Goal: Check status: Check status

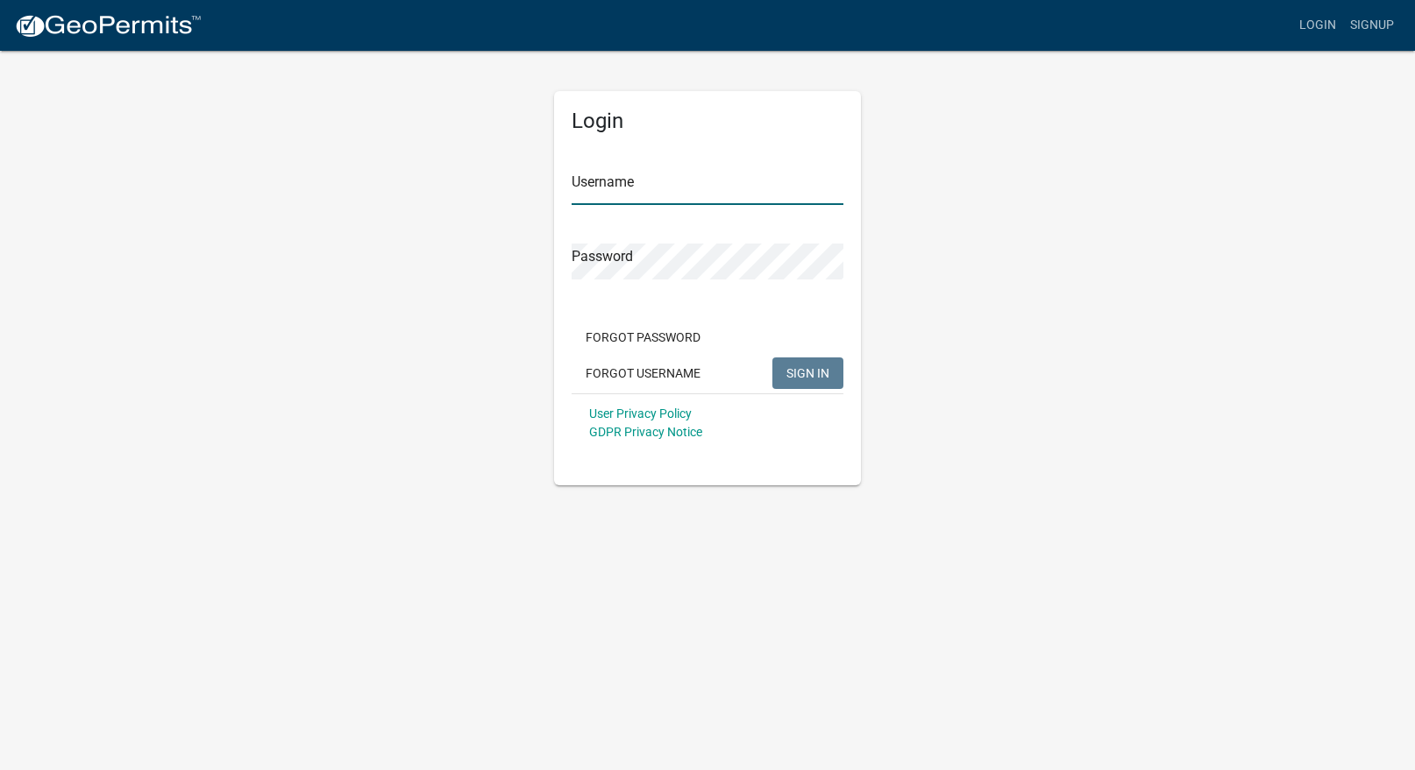
type input "JOESROOFINGLLC"
click at [830, 373] on button "SIGN IN" at bounding box center [807, 374] width 71 height 32
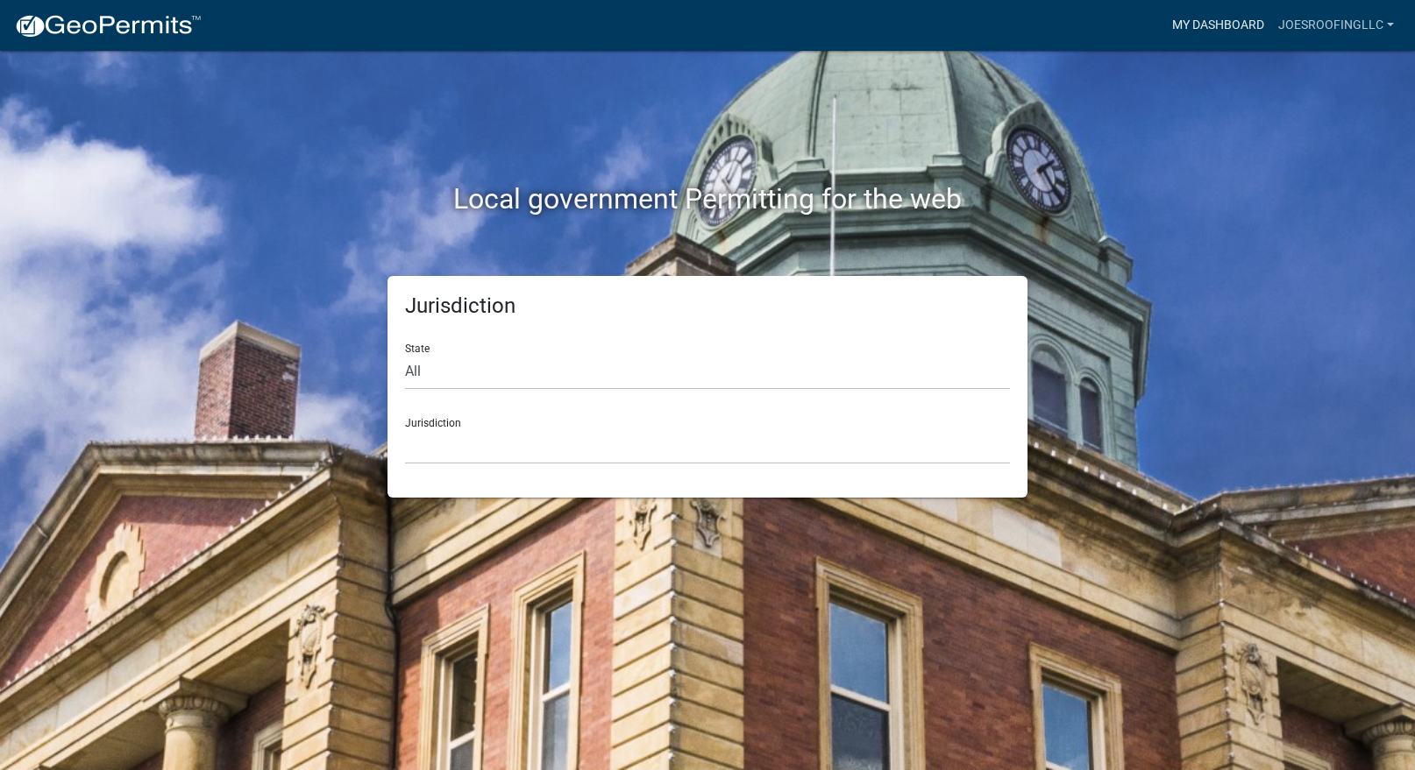
click at [1239, 25] on link "My Dashboard" at bounding box center [1218, 25] width 106 height 33
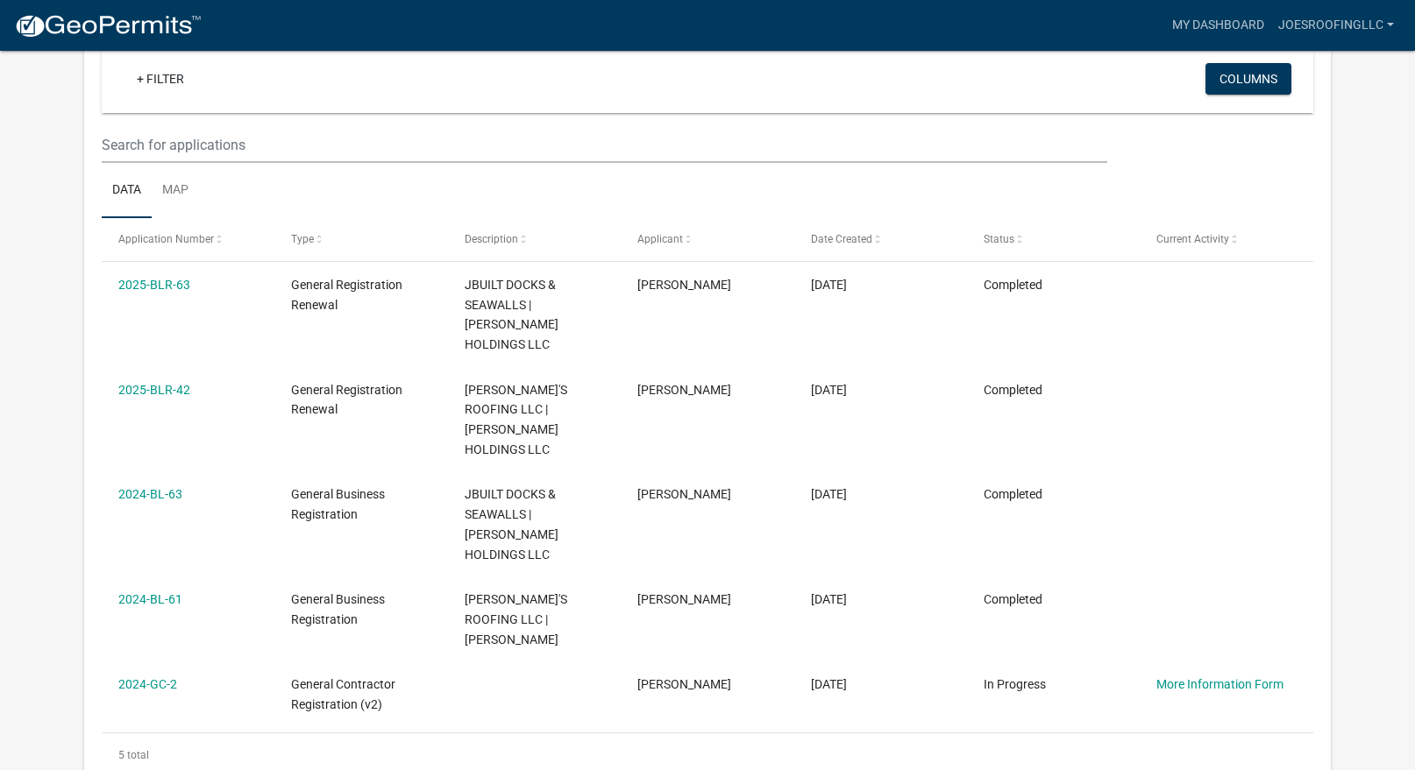
scroll to position [211, 0]
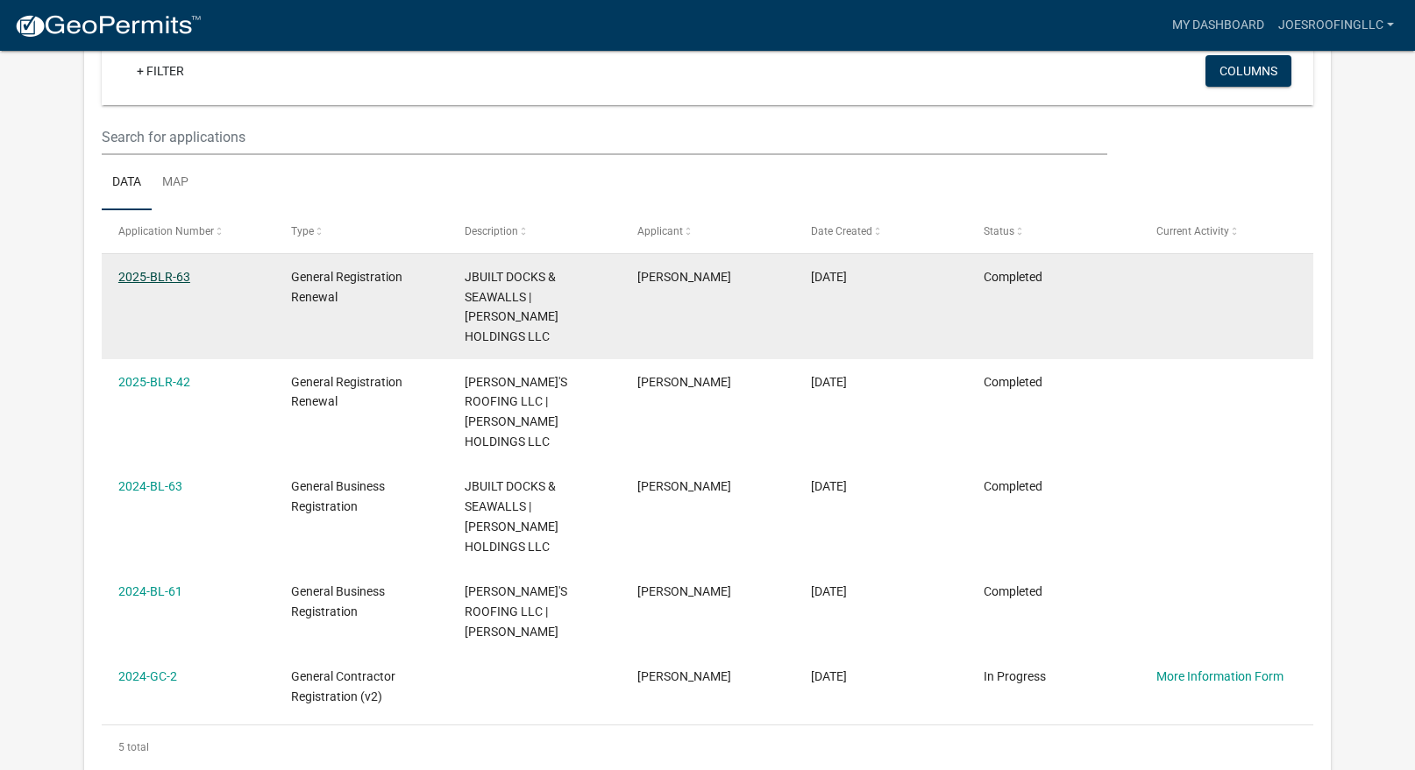
click at [160, 275] on link "2025-BLR-63" at bounding box center [154, 277] width 72 height 14
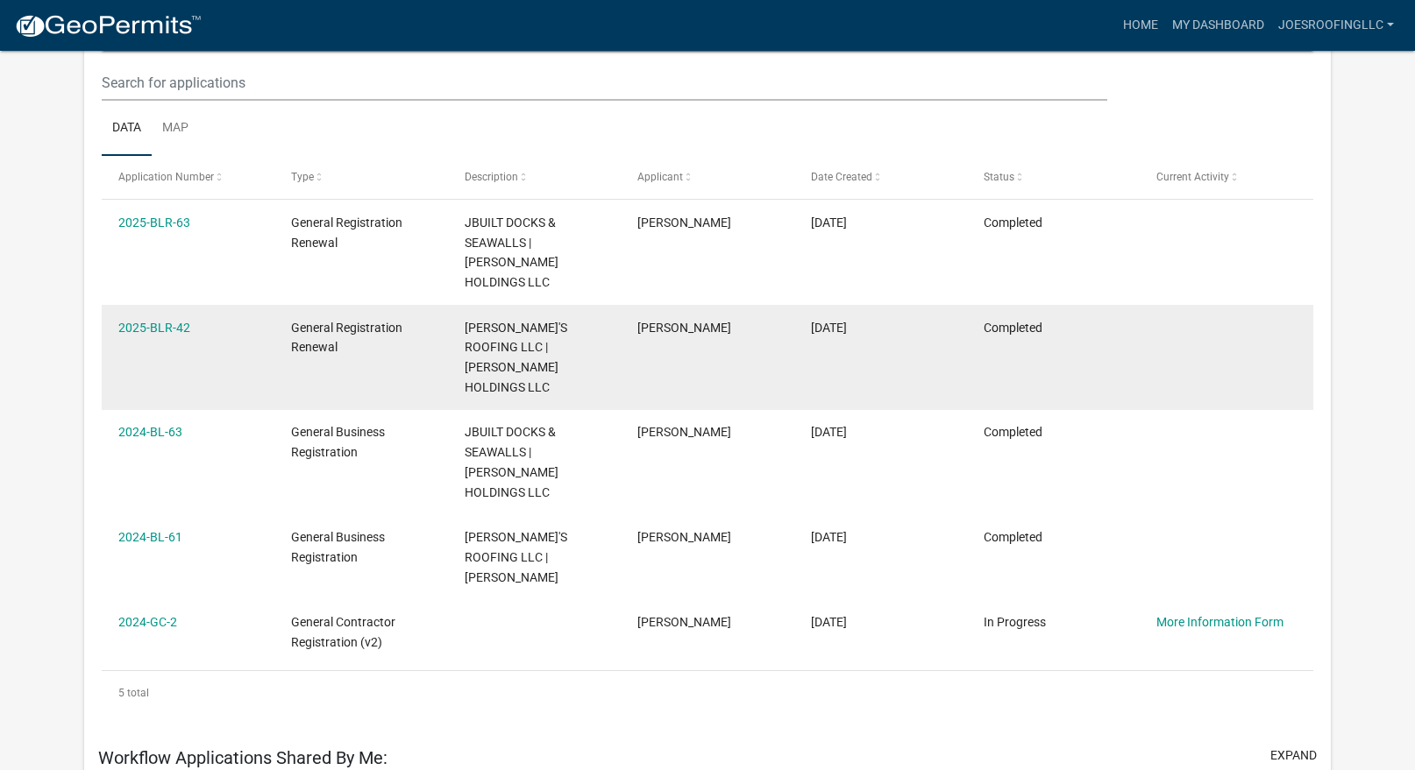
scroll to position [269, 0]
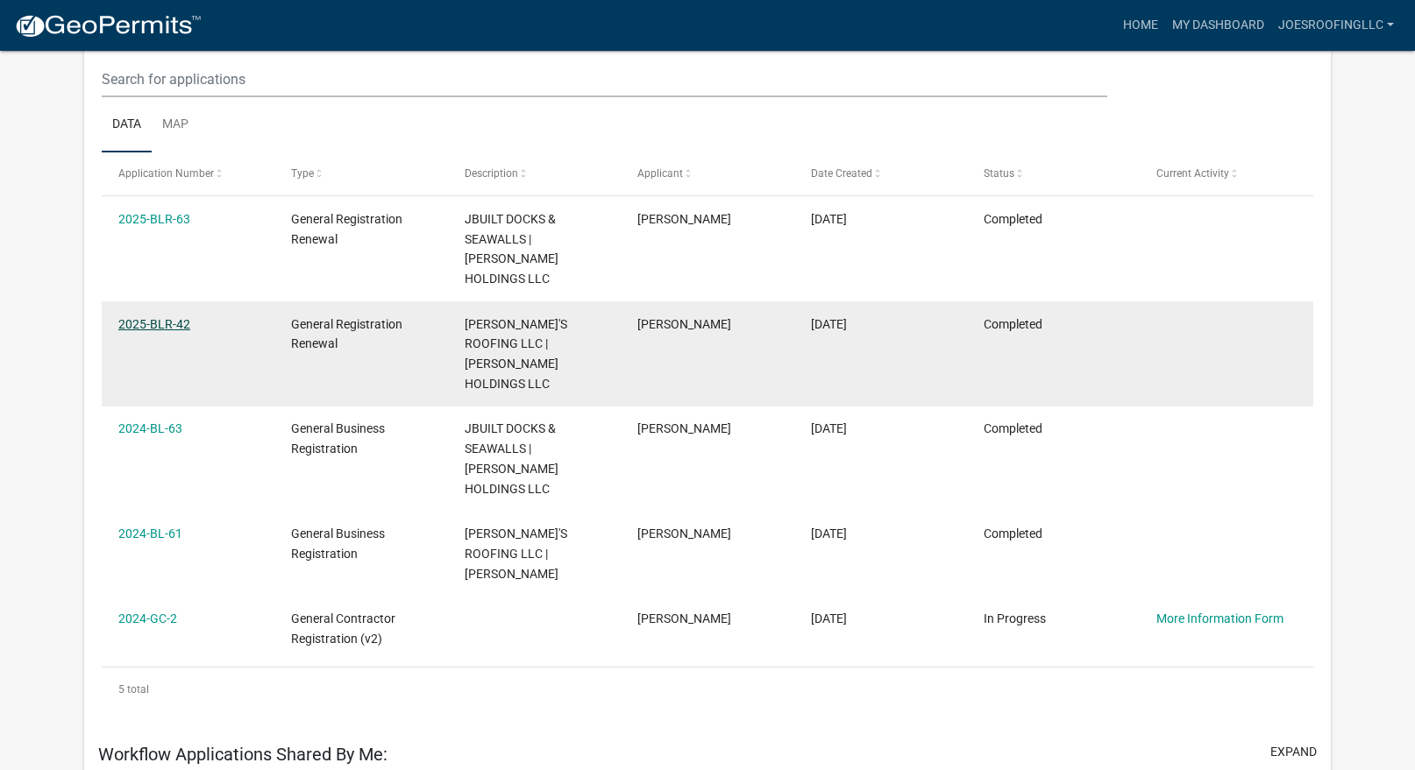
click at [168, 317] on link "2025-BLR-42" at bounding box center [154, 324] width 72 height 14
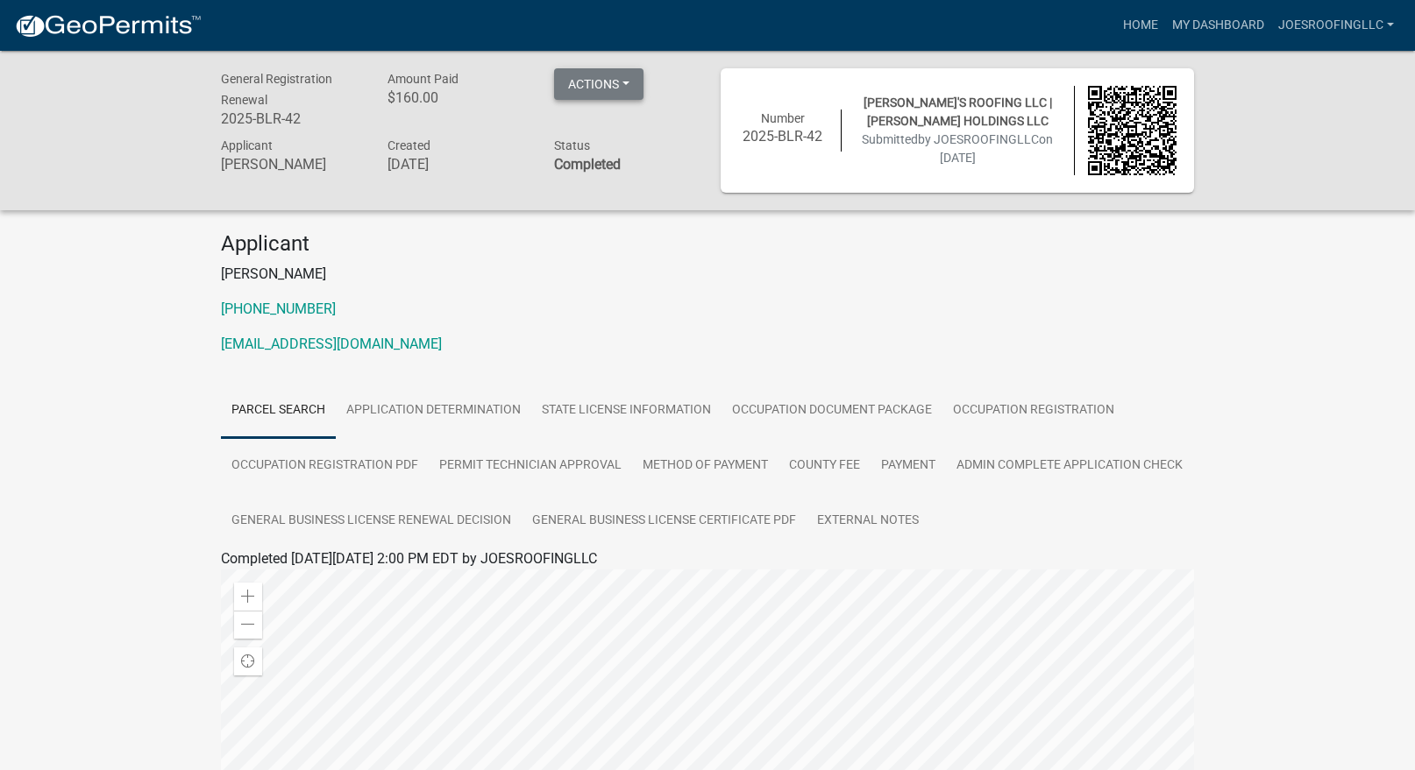
click at [599, 94] on button "Actions" at bounding box center [598, 84] width 89 height 32
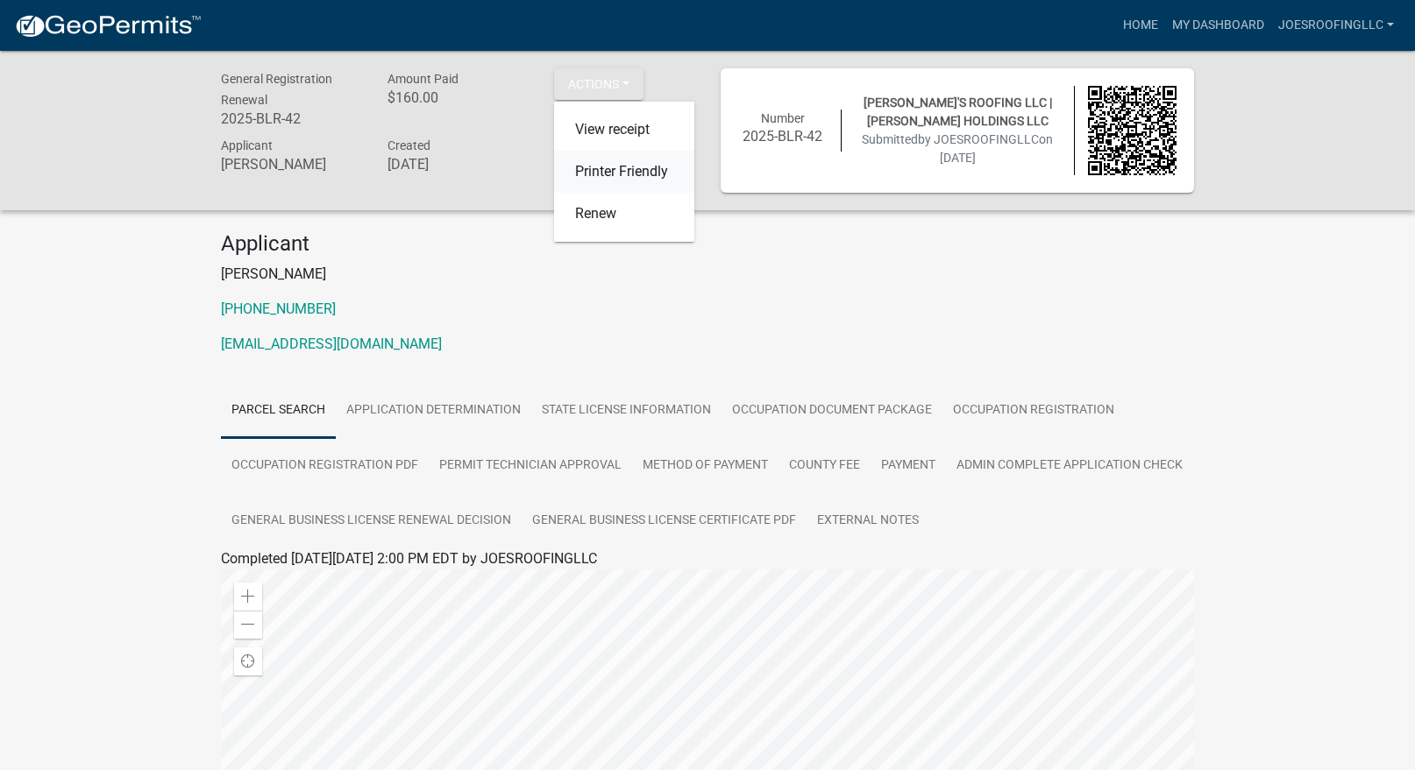
click at [609, 171] on link "Printer Friendly" at bounding box center [624, 172] width 140 height 42
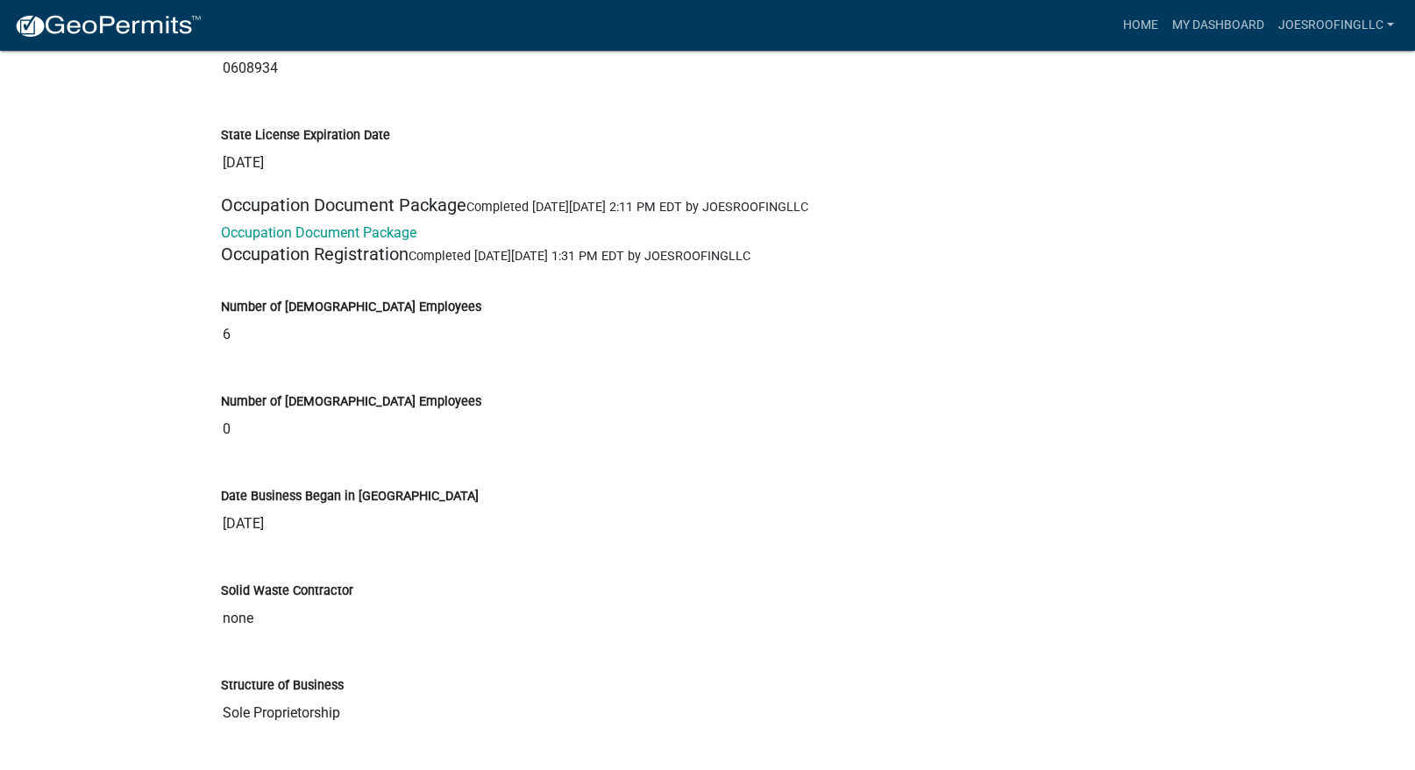
scroll to position [3323, 0]
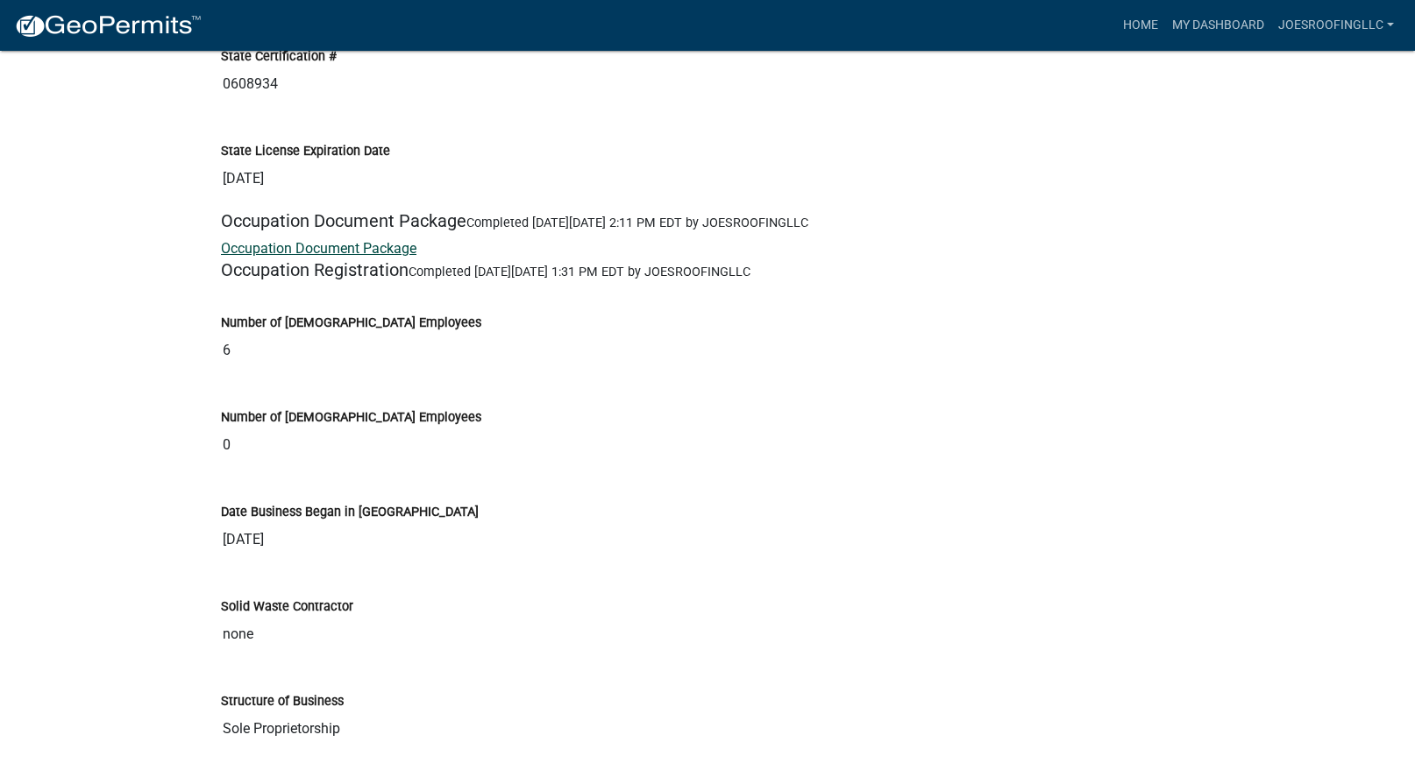
click at [386, 243] on link "Occupation Document Package" at bounding box center [318, 248] width 195 height 17
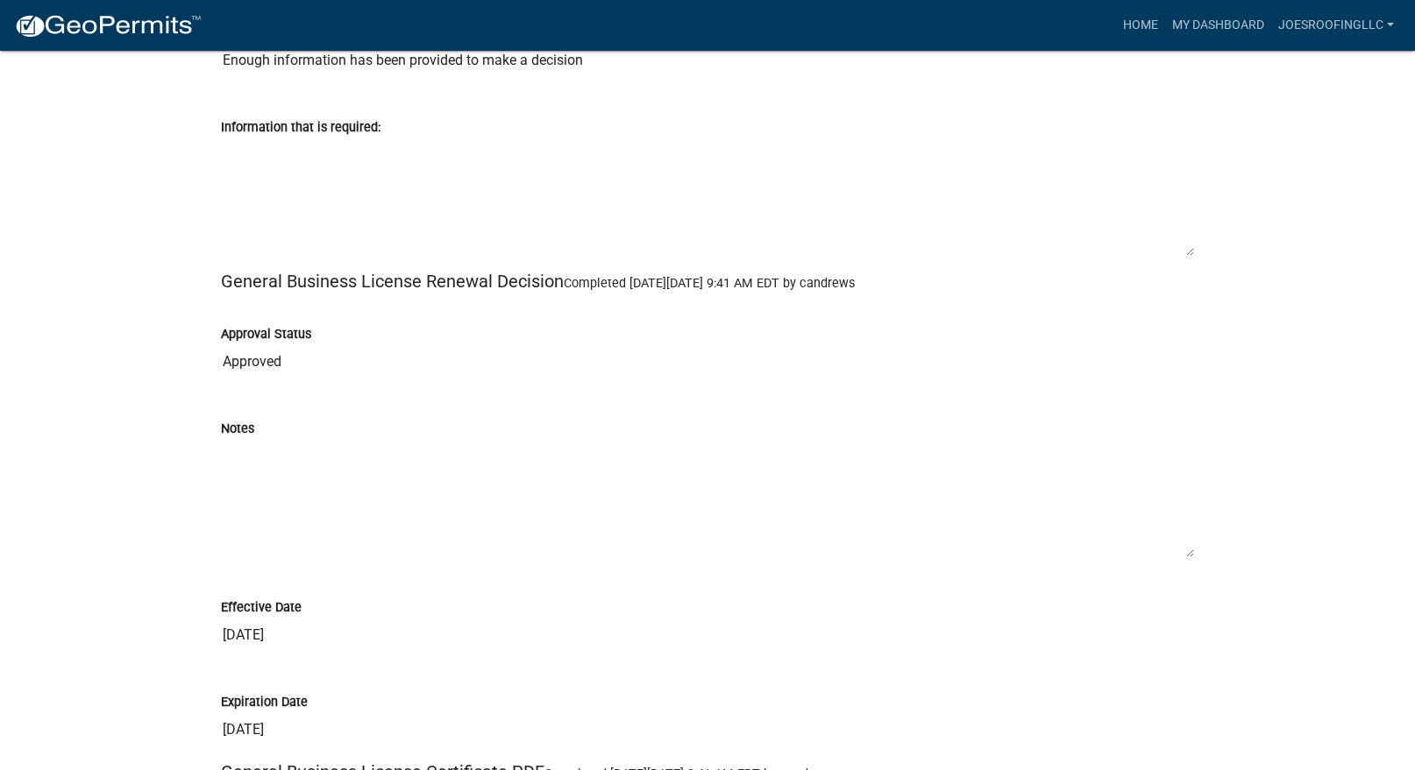
scroll to position [6911, 0]
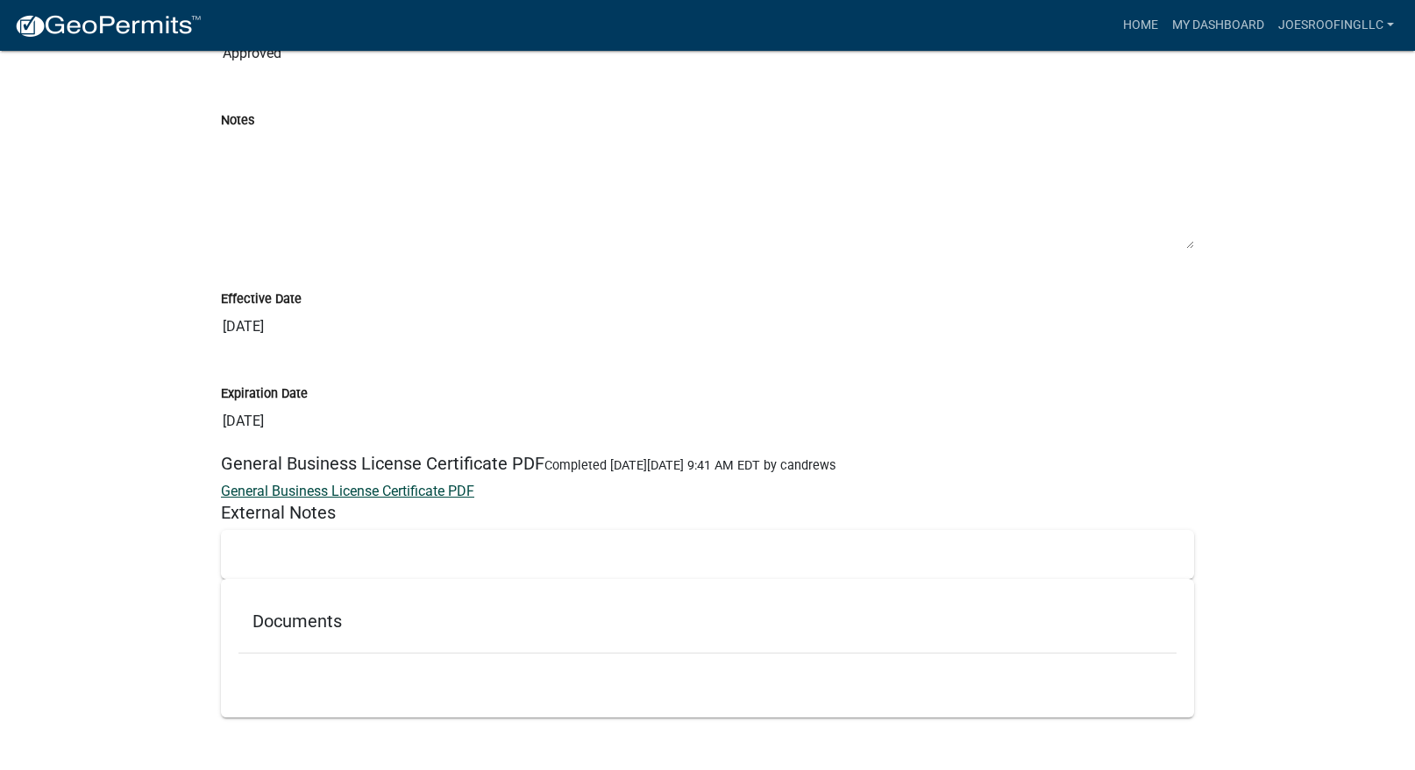
click at [436, 488] on link "General Business License Certificate PDF" at bounding box center [347, 491] width 253 height 17
